Goal: Task Accomplishment & Management: Manage account settings

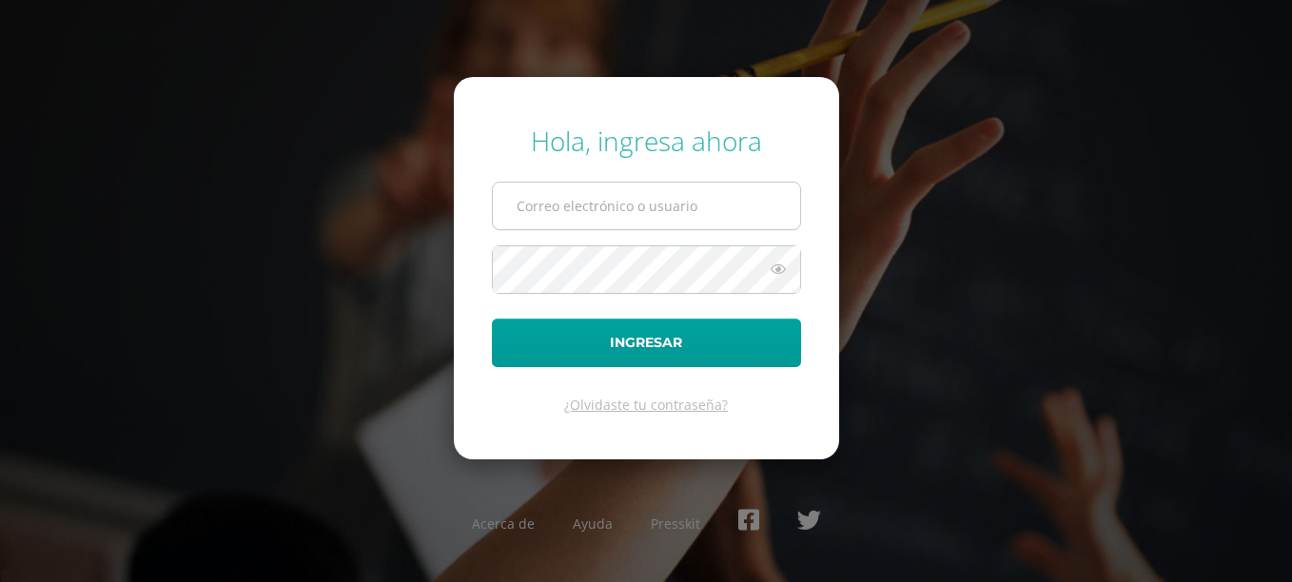
click at [532, 226] on input "text" at bounding box center [646, 206] width 307 height 47
type input "2019058"
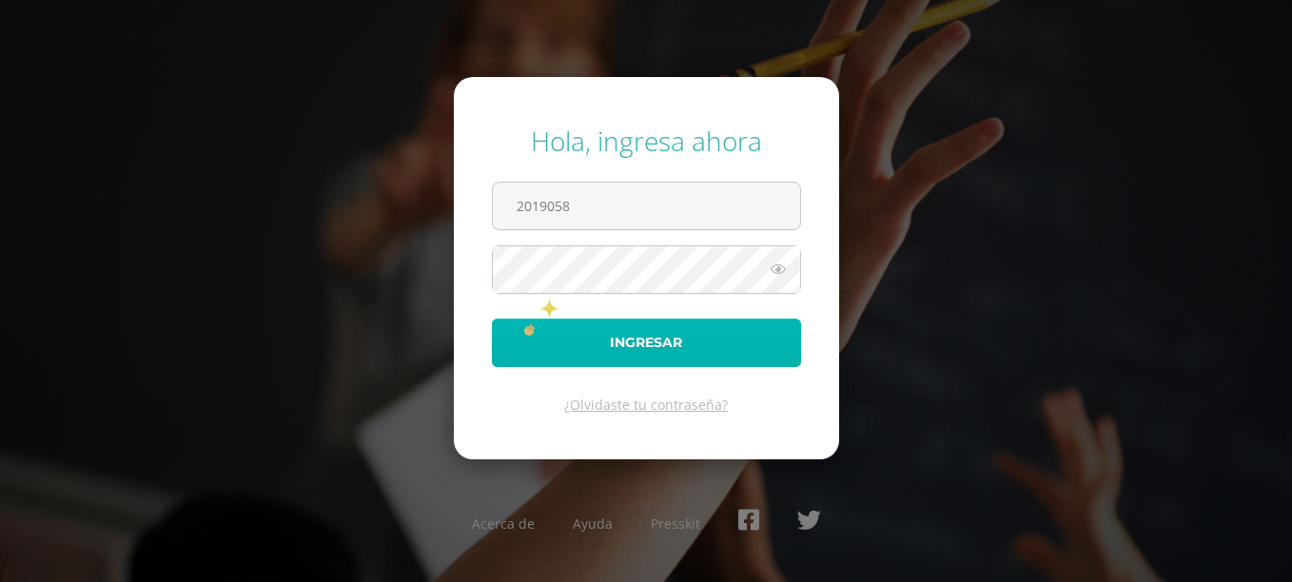
click at [524, 323] on button "Ingresar" at bounding box center [646, 343] width 309 height 49
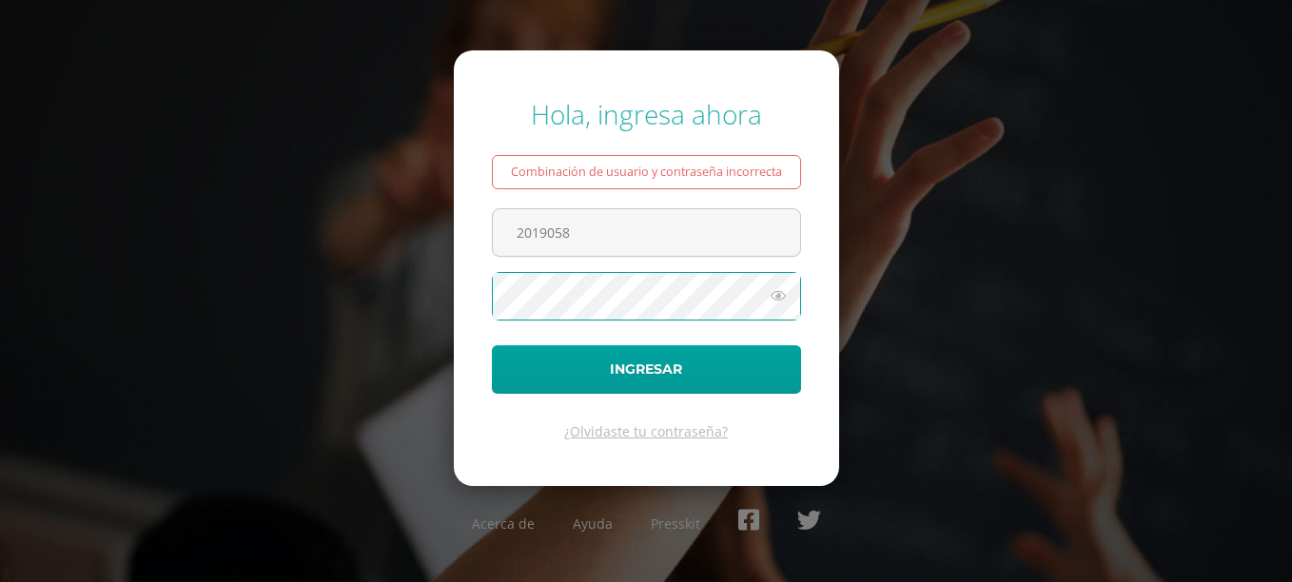
click at [492, 345] on button "Ingresar" at bounding box center [646, 369] width 309 height 49
